Goal: Information Seeking & Learning: Learn about a topic

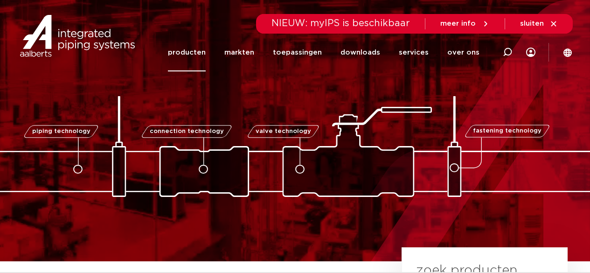
click at [202, 49] on link "producten" at bounding box center [187, 53] width 38 height 38
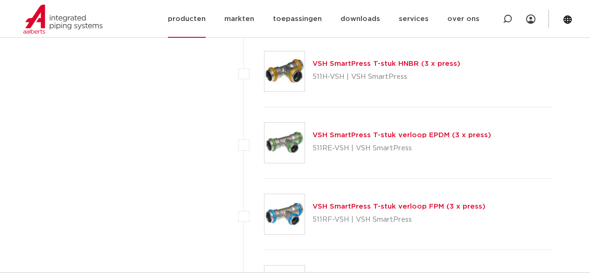
scroll to position [3989, 0]
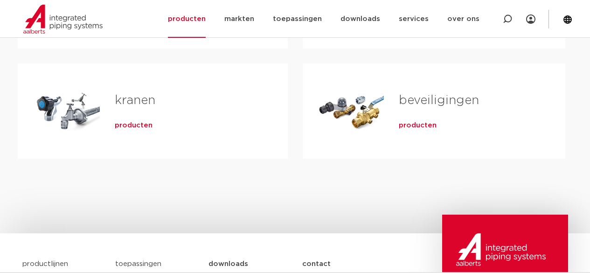
scroll to position [373, 0]
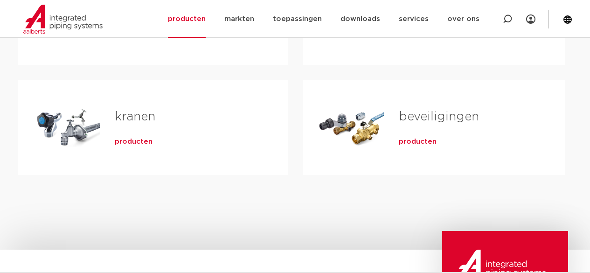
click at [140, 144] on span "producten" at bounding box center [134, 141] width 38 height 9
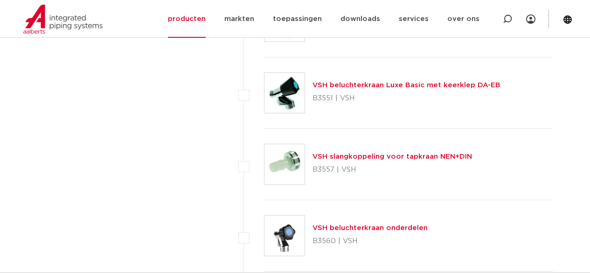
scroll to position [3522, 0]
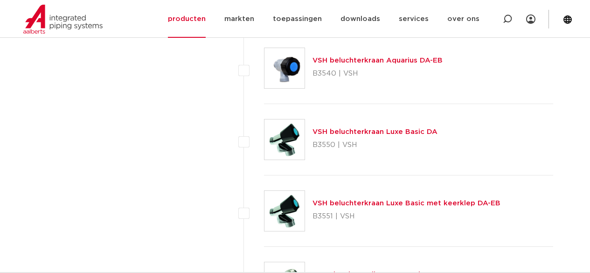
click at [297, 138] on img at bounding box center [284, 139] width 40 height 40
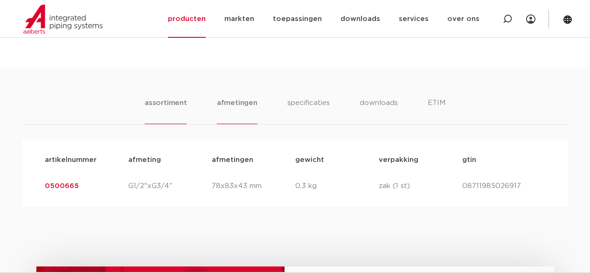
scroll to position [513, 0]
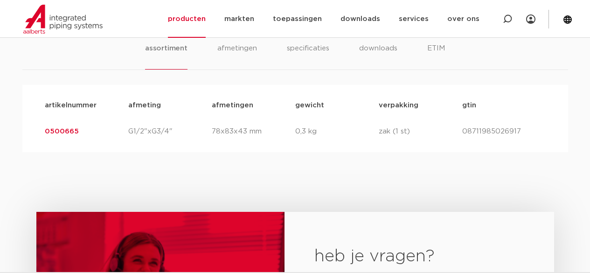
click at [236, 39] on div "assortiment [GEOGRAPHIC_DATA] specificaties downloads ETIM assortiment [GEOGRAP…" at bounding box center [295, 82] width 590 height 139
click at [243, 50] on li "afmetingen" at bounding box center [237, 56] width 41 height 27
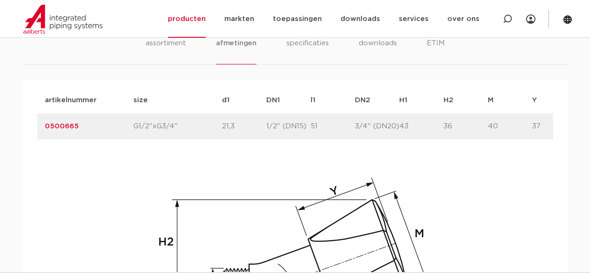
scroll to position [420, 0]
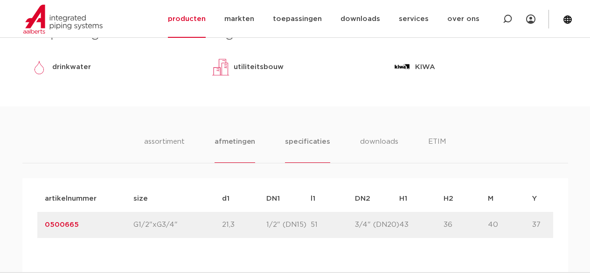
click at [319, 144] on li "specificaties" at bounding box center [307, 149] width 45 height 27
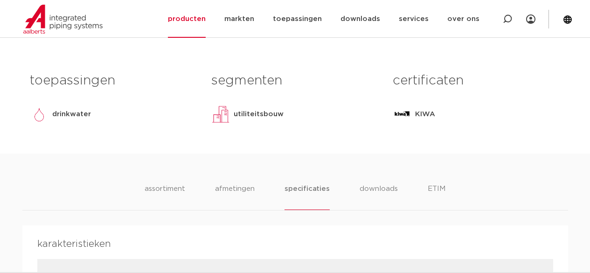
scroll to position [373, 0]
click at [381, 187] on li "downloads" at bounding box center [378, 196] width 39 height 27
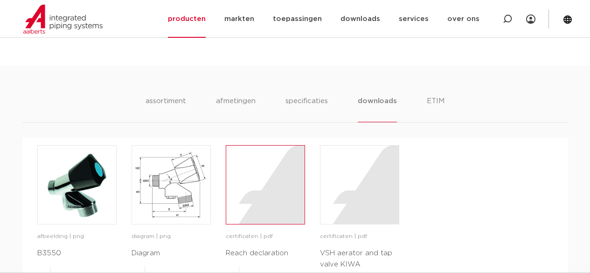
scroll to position [466, 0]
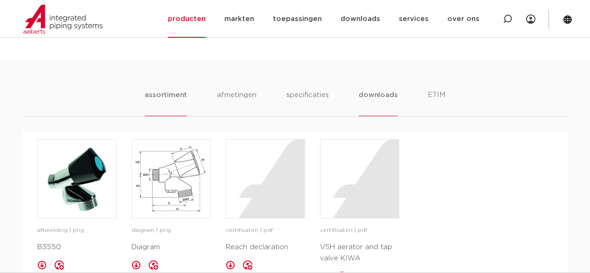
click at [156, 97] on li "assortiment" at bounding box center [166, 103] width 42 height 27
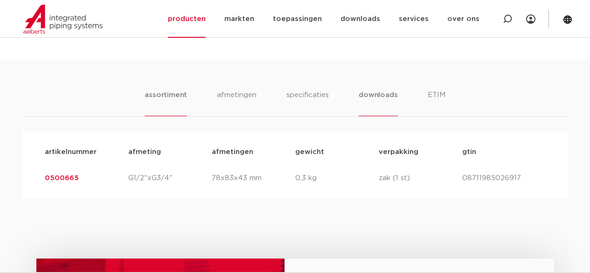
click at [379, 97] on li "downloads" at bounding box center [378, 103] width 39 height 27
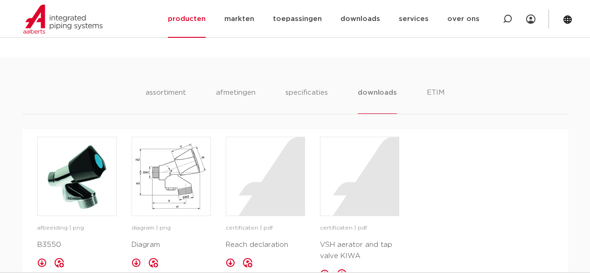
scroll to position [513, 0]
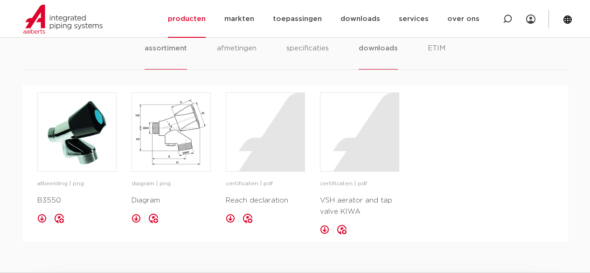
click at [172, 47] on li "assortiment" at bounding box center [166, 56] width 42 height 27
